Goal: Obtain resource: Download file/media

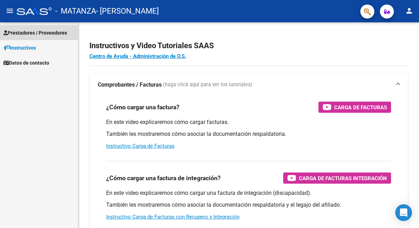
click at [66, 34] on span "Prestadores / Proveedores" at bounding box center [35, 33] width 64 height 8
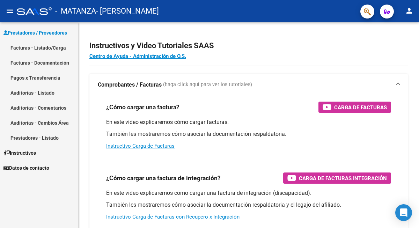
click at [57, 49] on link "Facturas - Listado/Carga" at bounding box center [39, 47] width 78 height 15
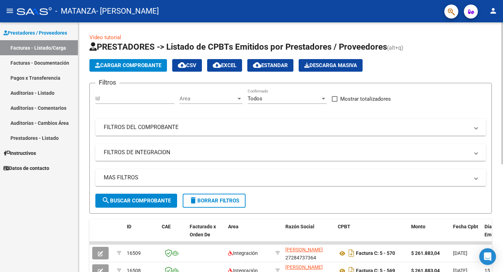
click at [162, 155] on mat-panel-title "FILTROS DE INTEGRACION" at bounding box center [286, 152] width 365 height 8
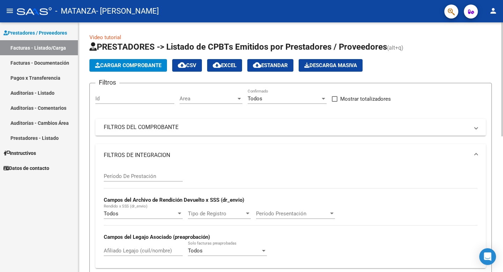
scroll to position [27, 0]
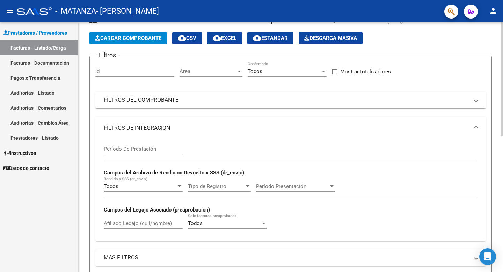
click at [150, 225] on input "Afiliado Legajo (cuil/nombre)" at bounding box center [143, 223] width 79 height 6
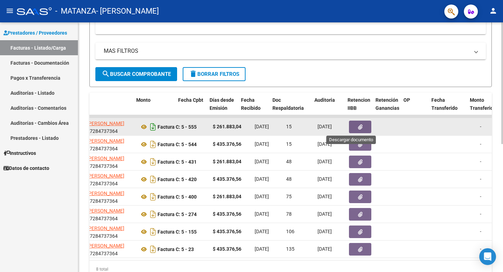
scroll to position [0, 393]
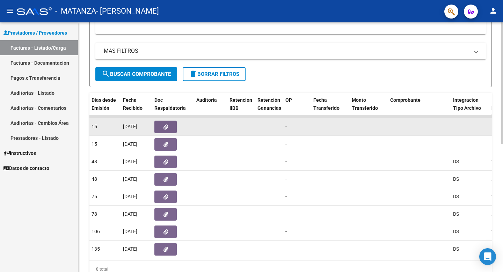
type input "luna"
click at [160, 129] on button "button" at bounding box center [165, 126] width 22 height 13
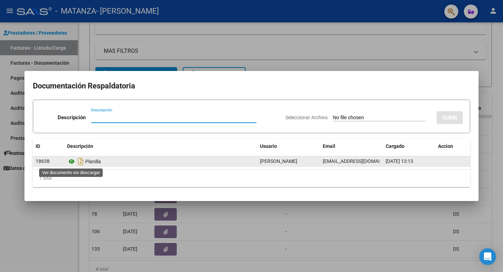
click at [71, 161] on icon at bounding box center [71, 161] width 9 height 8
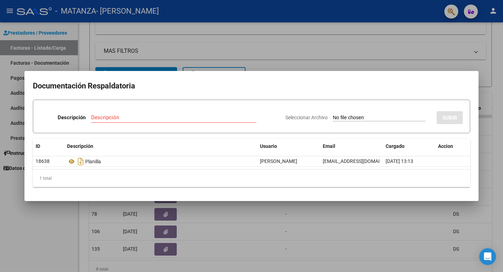
click at [250, 74] on mat-dialog-container "Documentación Respaldatoria Descripción Descripción Seleccionar Archivo SUBIR I…" at bounding box center [251, 136] width 454 height 130
click at [267, 56] on div at bounding box center [251, 136] width 503 height 272
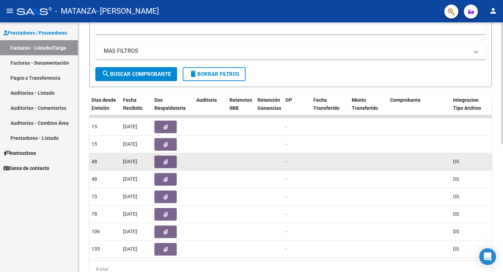
click at [159, 163] on button "button" at bounding box center [165, 161] width 22 height 13
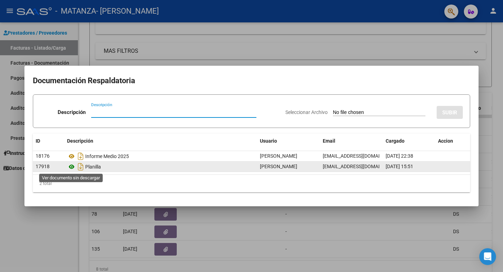
click at [71, 166] on icon at bounding box center [71, 166] width 9 height 8
